Goal: Task Accomplishment & Management: Use online tool/utility

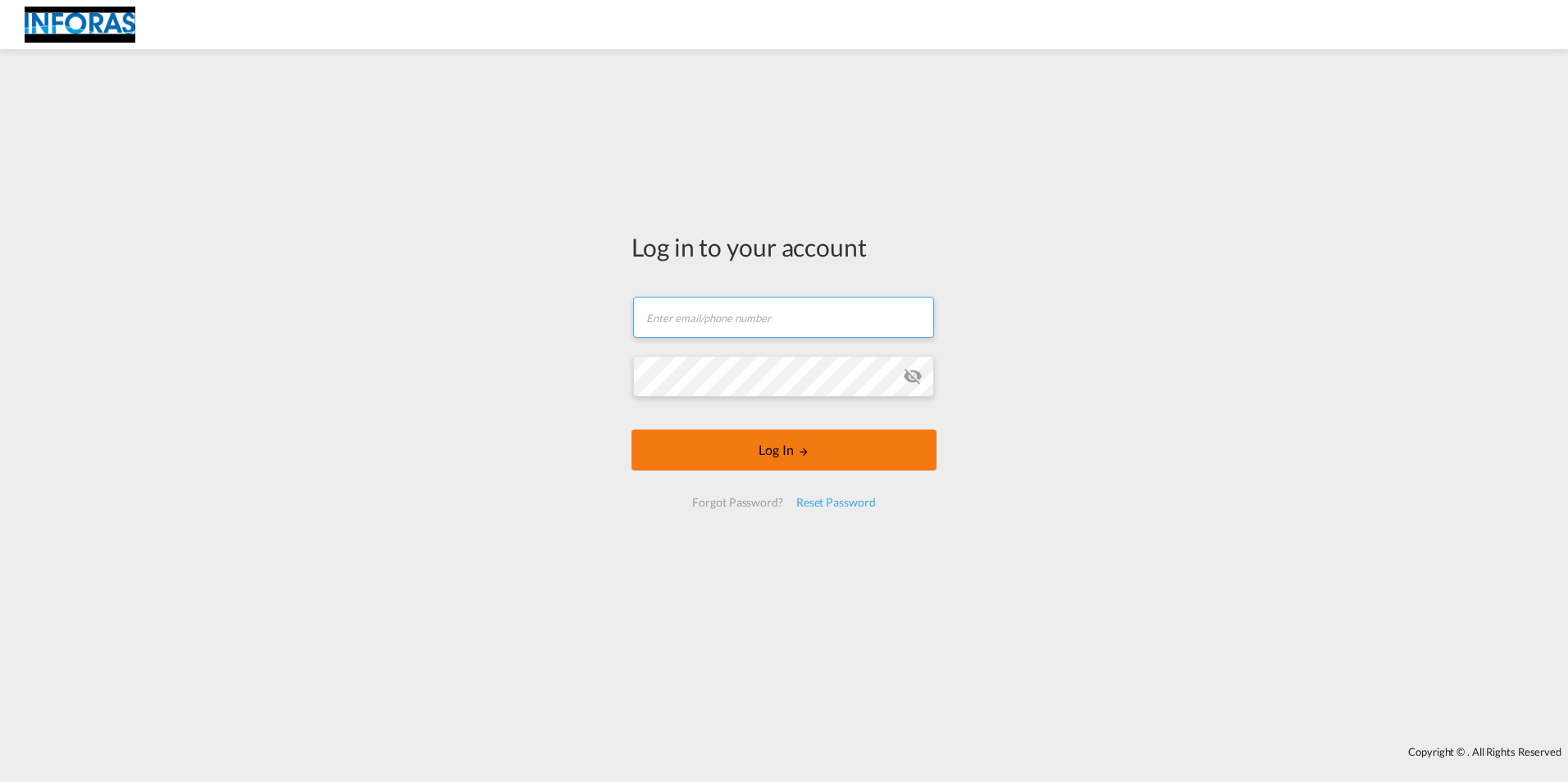
type input "[EMAIL_ADDRESS][DOMAIN_NAME]"
click at [750, 449] on button "Log In" at bounding box center [784, 450] width 305 height 41
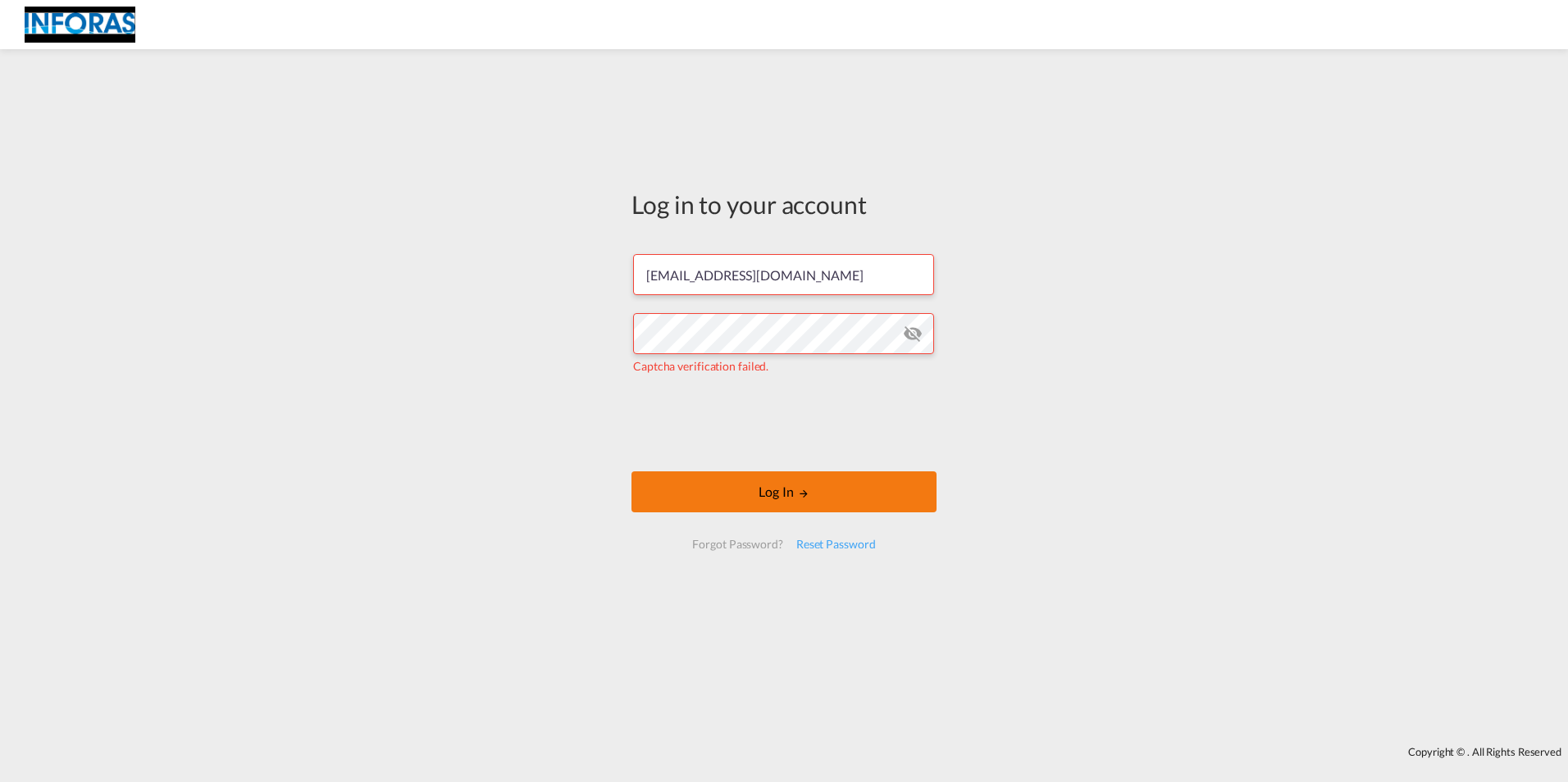
click at [767, 494] on button "Log In" at bounding box center [784, 492] width 305 height 41
